Goal: Navigation & Orientation: Find specific page/section

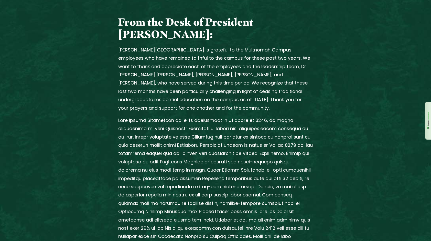
scroll to position [233, 0]
click at [326, 147] on div "From the Desk of President [PERSON_NAME]: [PERSON_NAME][GEOGRAPHIC_DATA] is gra…" at bounding box center [216, 209] width 328 height 386
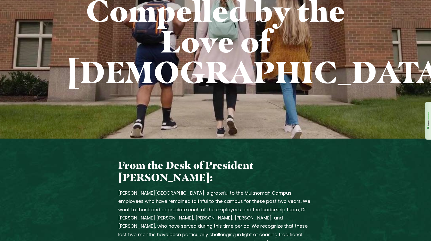
scroll to position [0, 0]
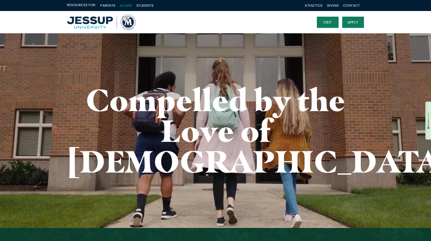
click at [125, 6] on link "Alumni" at bounding box center [126, 5] width 13 height 5
